Goal: Contribute content: Contribute content

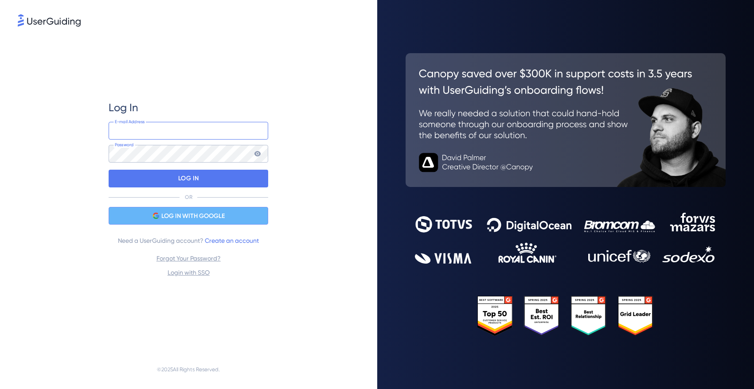
type input "[PERSON_NAME][EMAIL_ADDRESS][DOMAIN_NAME]"
click at [184, 218] on span "LOG IN WITH GOOGLE" at bounding box center [192, 216] width 63 height 11
click at [200, 221] on span "LOG IN WITH GOOGLE" at bounding box center [192, 216] width 63 height 11
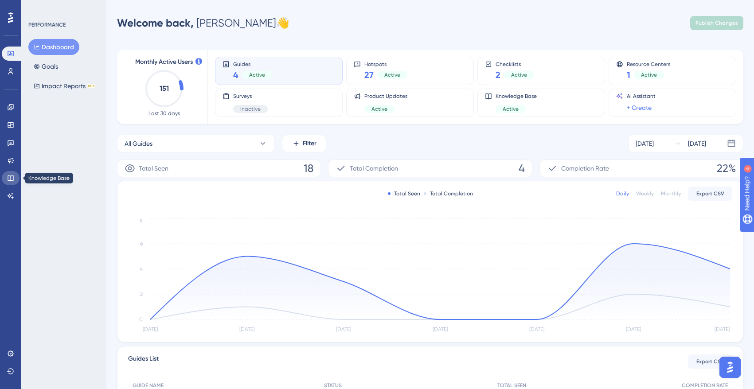
click at [10, 176] on icon at bounding box center [11, 179] width 6 height 6
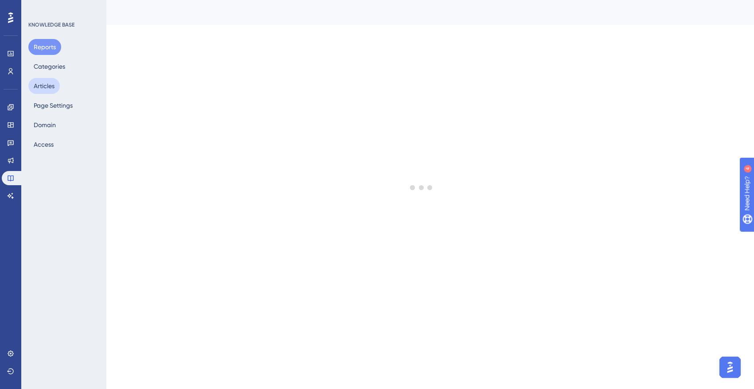
click at [50, 85] on button "Articles" at bounding box center [43, 86] width 31 height 16
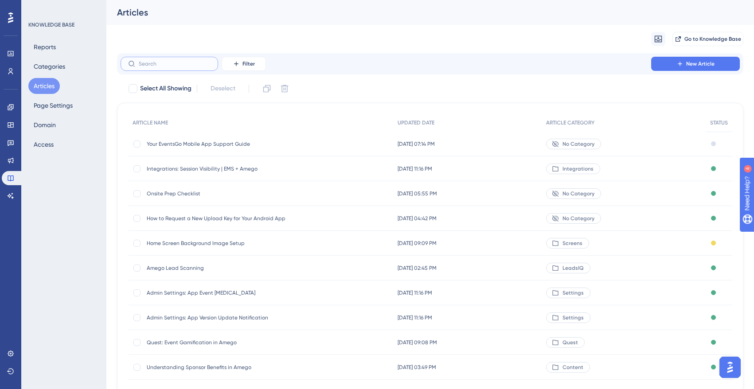
click at [196, 61] on input "text" at bounding box center [175, 64] width 72 height 6
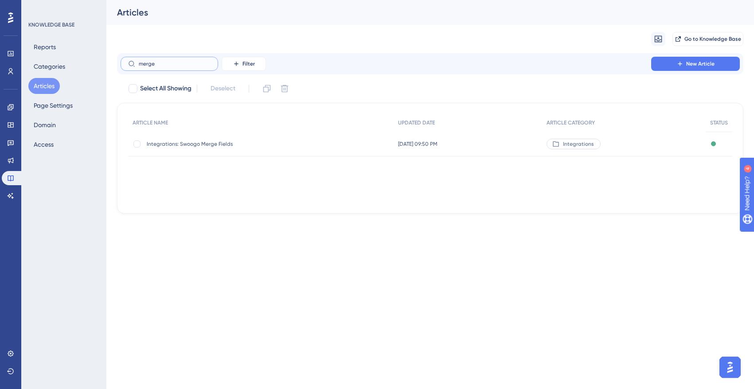
type input "merge"
click at [190, 147] on span "Integrations: Swoogo Merge Fields" at bounding box center [218, 144] width 142 height 7
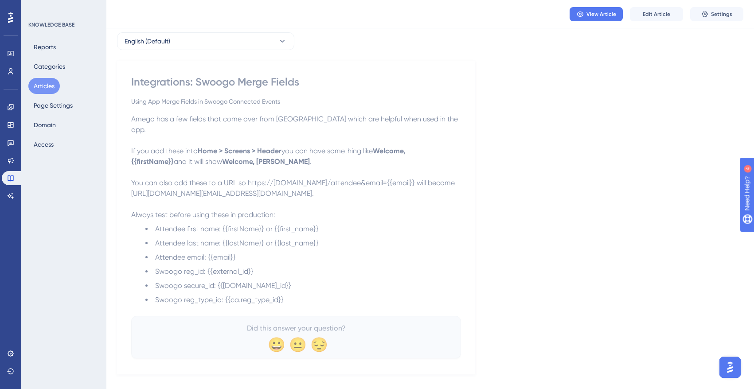
scroll to position [47, 0]
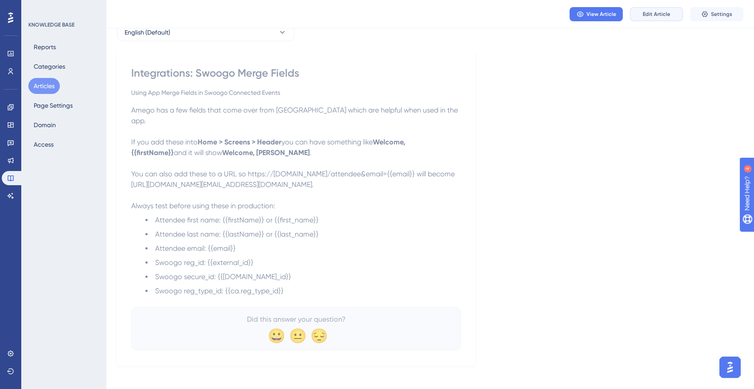
click at [665, 11] on span "Edit Article" at bounding box center [656, 14] width 27 height 7
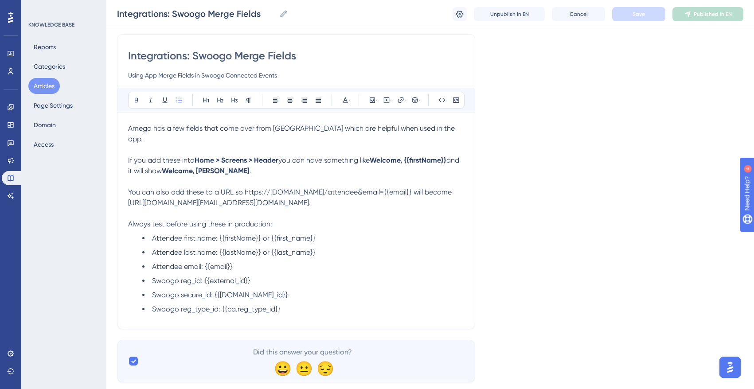
scroll to position [87, 0]
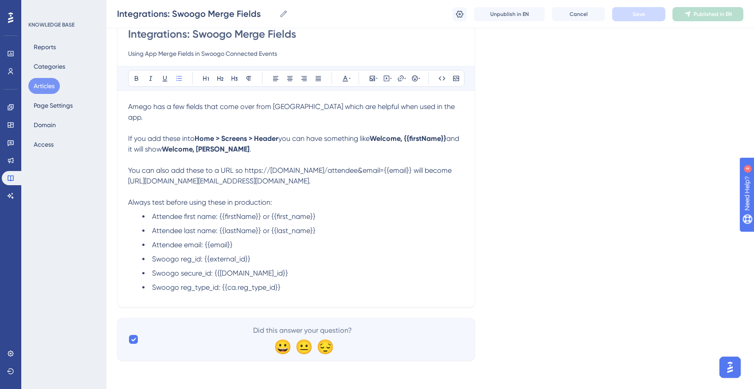
click at [308, 288] on div "Amego has a few fields that come over from [GEOGRAPHIC_DATA] which are helpful …" at bounding box center [296, 199] width 336 height 195
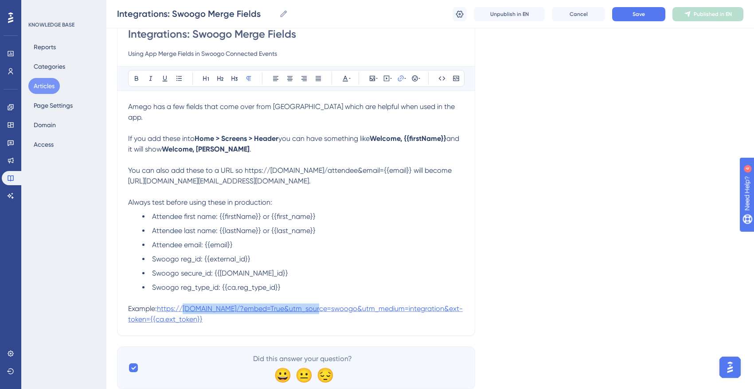
drag, startPoint x: 300, startPoint y: 298, endPoint x: 185, endPoint y: 300, distance: 114.4
click at [185, 305] on span "https://[DOMAIN_NAME]/?embed=True&utm_source=swoogo&utm_medium=integration&ext-…" at bounding box center [295, 314] width 335 height 19
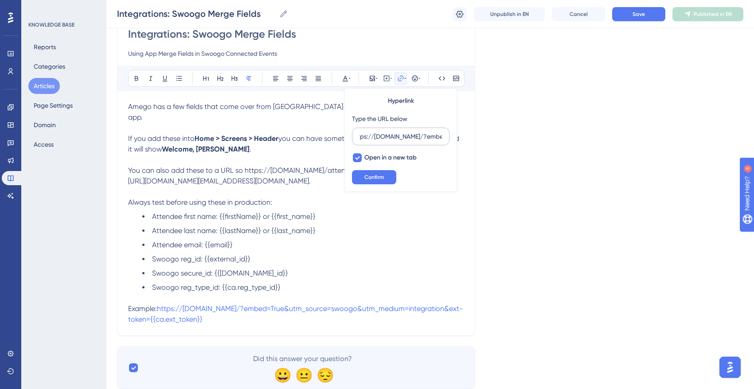
scroll to position [0, 0]
drag, startPoint x: 381, startPoint y: 137, endPoint x: 411, endPoint y: 140, distance: 29.5
click at [410, 140] on input "https://[DOMAIN_NAME]/?embed=True&utm_source=swoogo&utm_medium=integration&ext-…" at bounding box center [401, 137] width 82 height 10
click at [404, 137] on input "https://[DOMAIN_NAME]/?embed=True&utm_source=swoogo&utm_medium=integration&ext-…" at bounding box center [401, 137] width 82 height 10
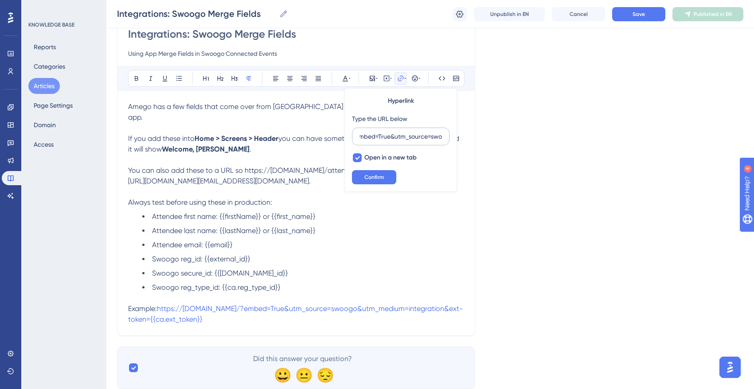
click at [405, 136] on input "https://[DOMAIN_NAME]/?embed=True&utm_source=swoogo&utm_medium=integration&ext-…" at bounding box center [401, 137] width 82 height 10
type input "https://[DOMAIN_NAME]/?embed=True&utm_source=swoogo&utm_medium=integration&ext-…"
click at [369, 156] on span "Open in a new tab" at bounding box center [390, 158] width 52 height 11
checkbox input "false"
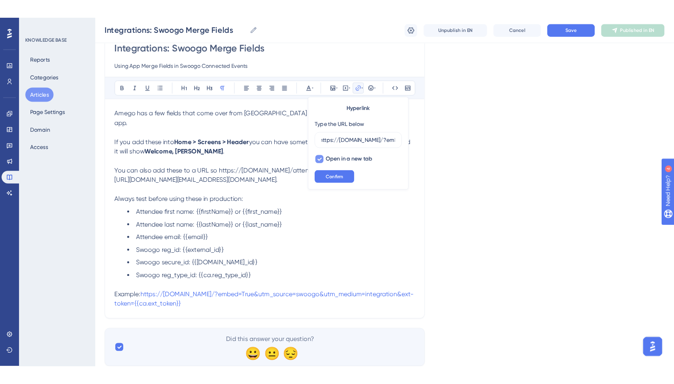
scroll to position [0, 0]
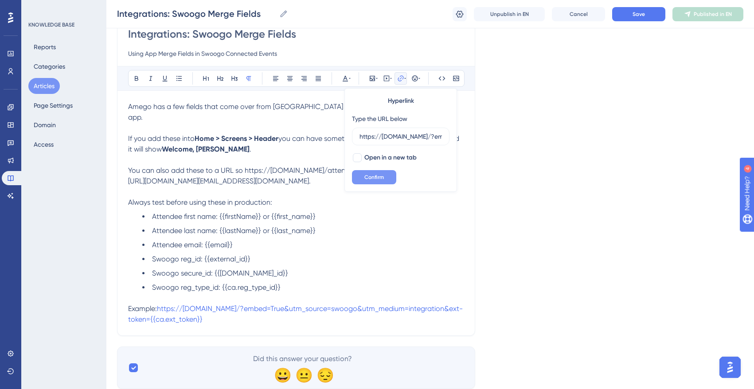
click at [375, 177] on span "Confirm" at bounding box center [374, 177] width 20 height 7
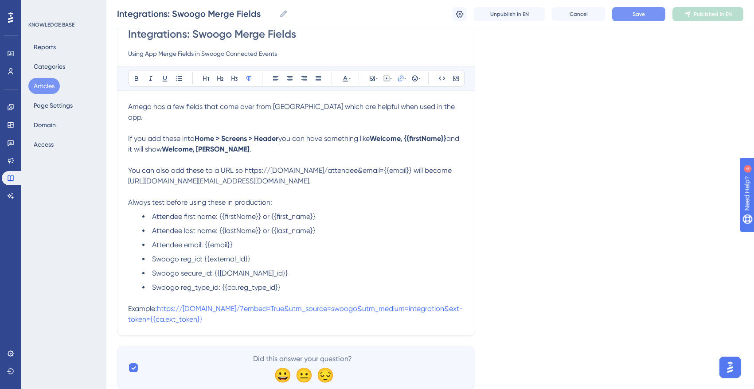
click at [646, 12] on button "Save" at bounding box center [638, 14] width 53 height 14
